Goal: Consume media (video, audio): Consume media (video, audio)

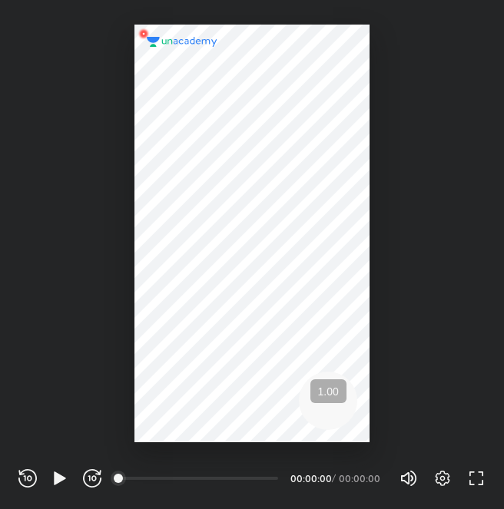
scroll to position [509, 504]
click at [52, 483] on icon "button" at bounding box center [60, 478] width 18 height 18
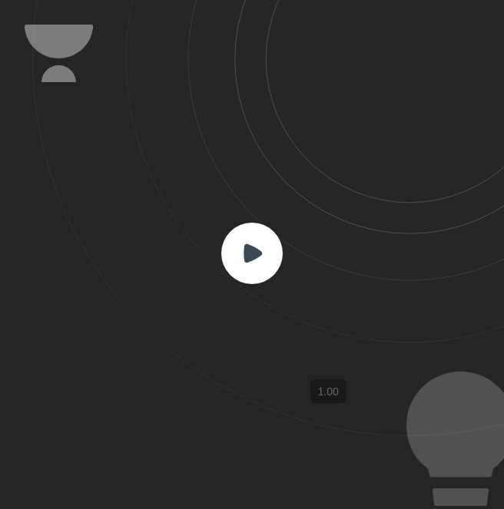
click at [272, 244] on rect at bounding box center [251, 253] width 61 height 61
click at [261, 242] on rect at bounding box center [251, 253] width 61 height 61
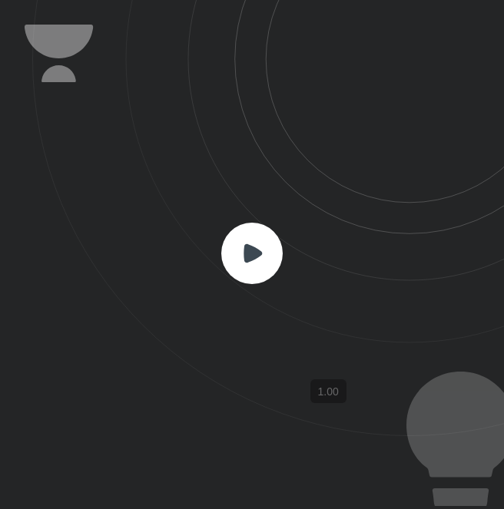
click at [261, 242] on rect at bounding box center [251, 253] width 61 height 61
click at [263, 243] on rect at bounding box center [251, 253] width 61 height 61
